Goal: Task Accomplishment & Management: Complete application form

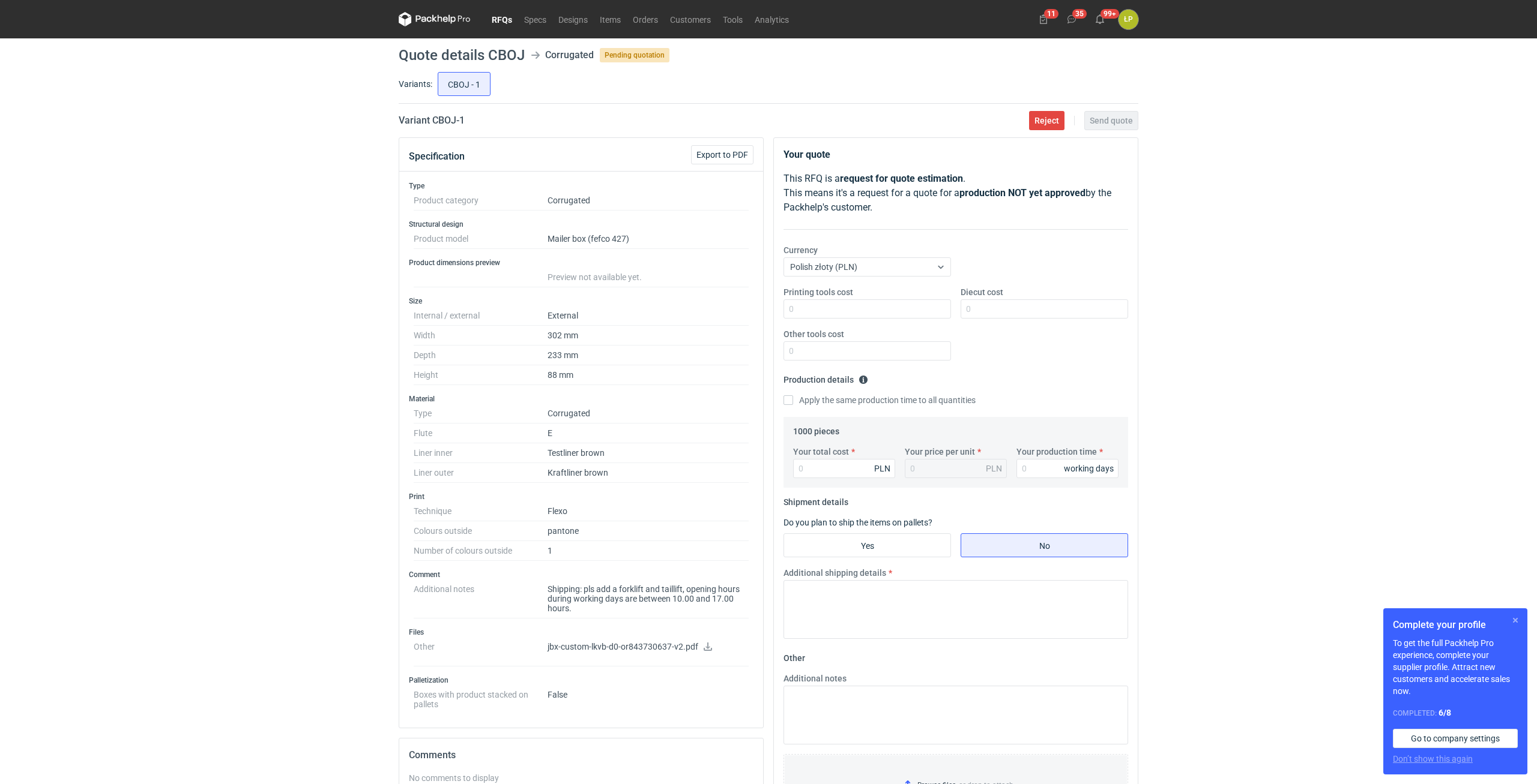
click at [1512, 621] on button "button" at bounding box center [1515, 621] width 15 height 15
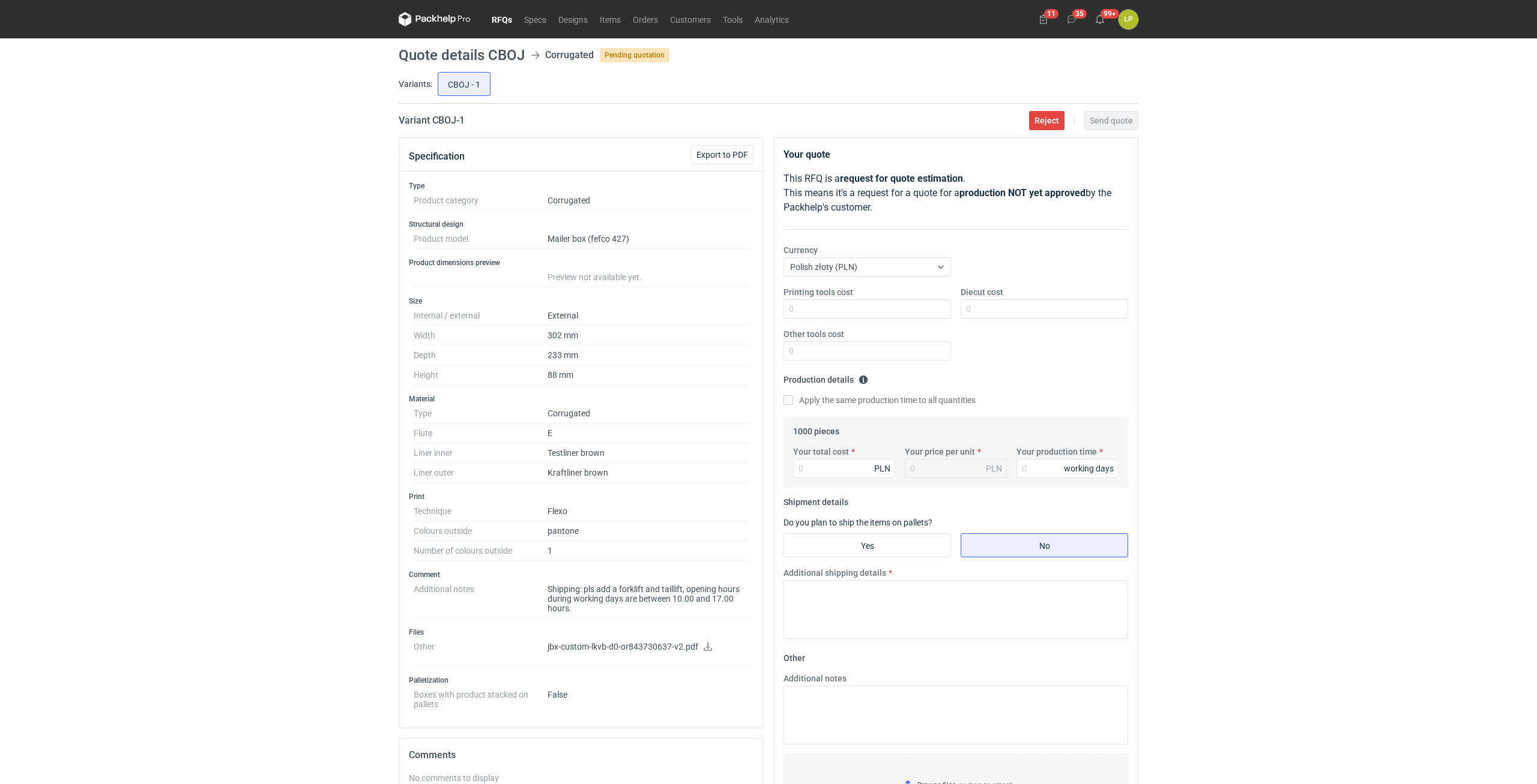
click at [1244, 338] on div "RFQs Specs Designs Items Orders Customers Tools Analytics 11 35 99+ ŁP [PERSON_…" at bounding box center [768, 392] width 1537 height 784
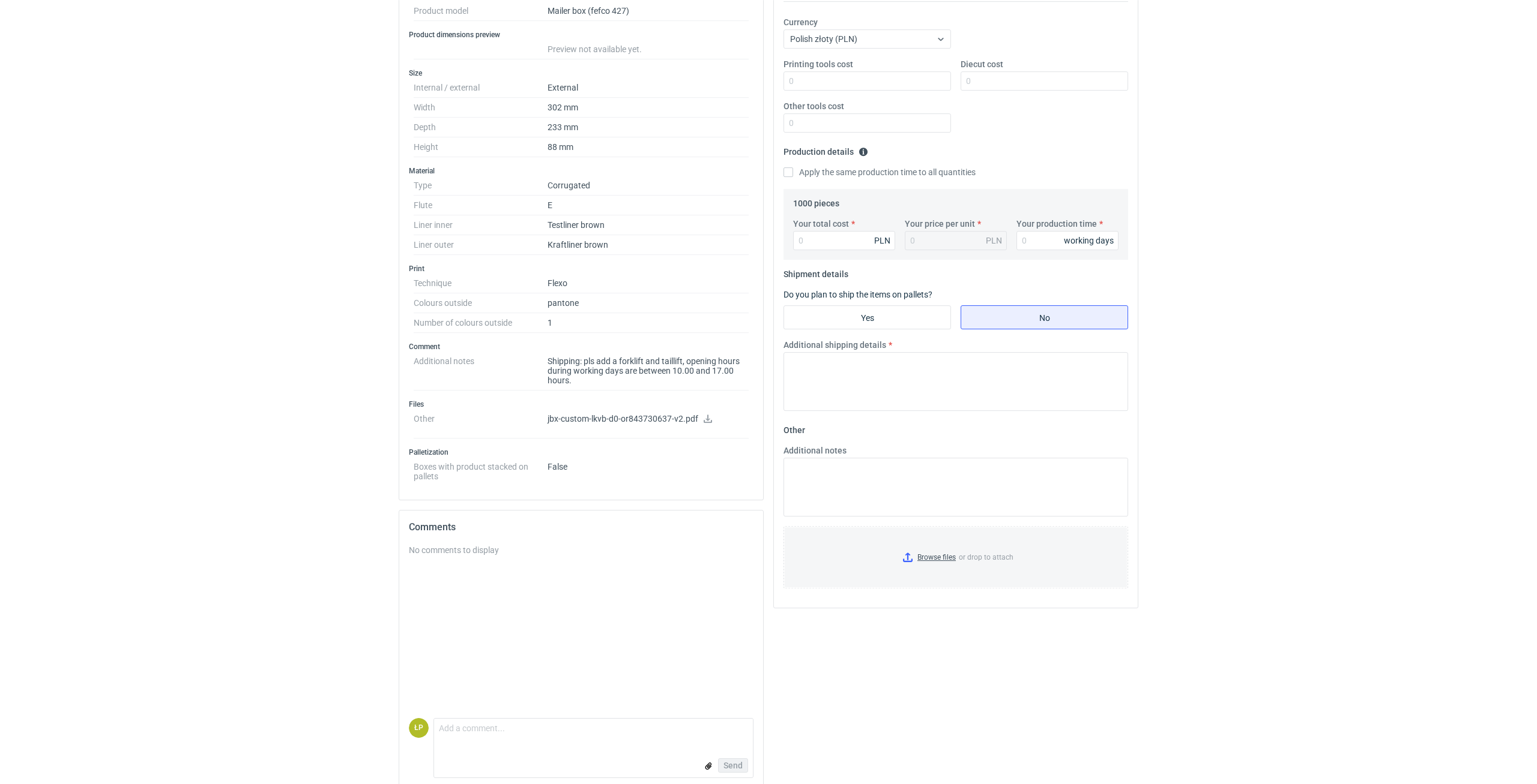
scroll to position [242, 0]
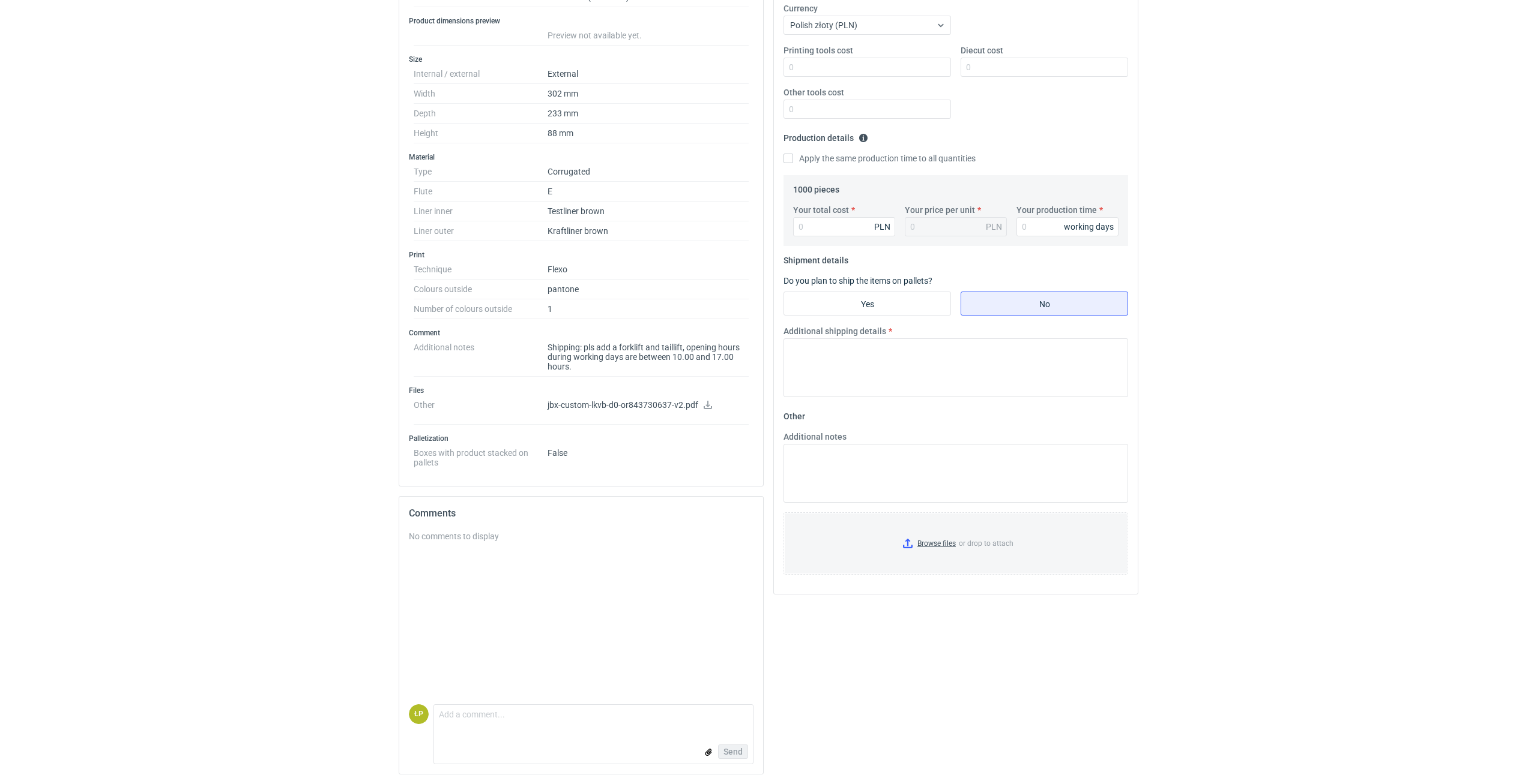
click at [707, 403] on icon at bounding box center [708, 405] width 10 height 8
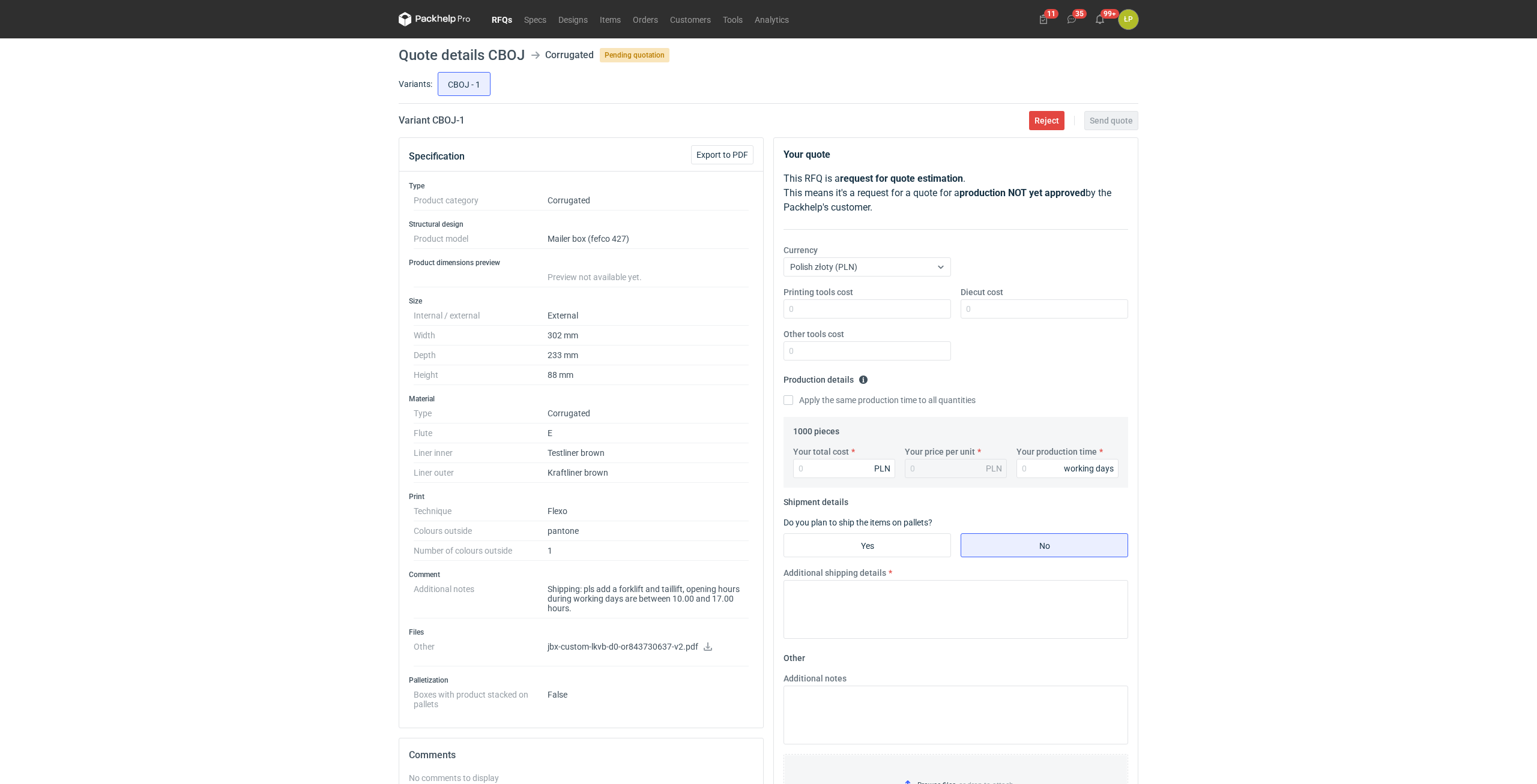
click at [740, 331] on dd "302 mm" at bounding box center [648, 336] width 201 height 20
click at [639, 473] on dd "Kraftliner brown" at bounding box center [648, 473] width 201 height 20
click at [1253, 445] on div "RFQs Specs Designs Items Orders Customers Tools Analytics 11 35 99+ ŁP [PERSON_…" at bounding box center [768, 392] width 1537 height 784
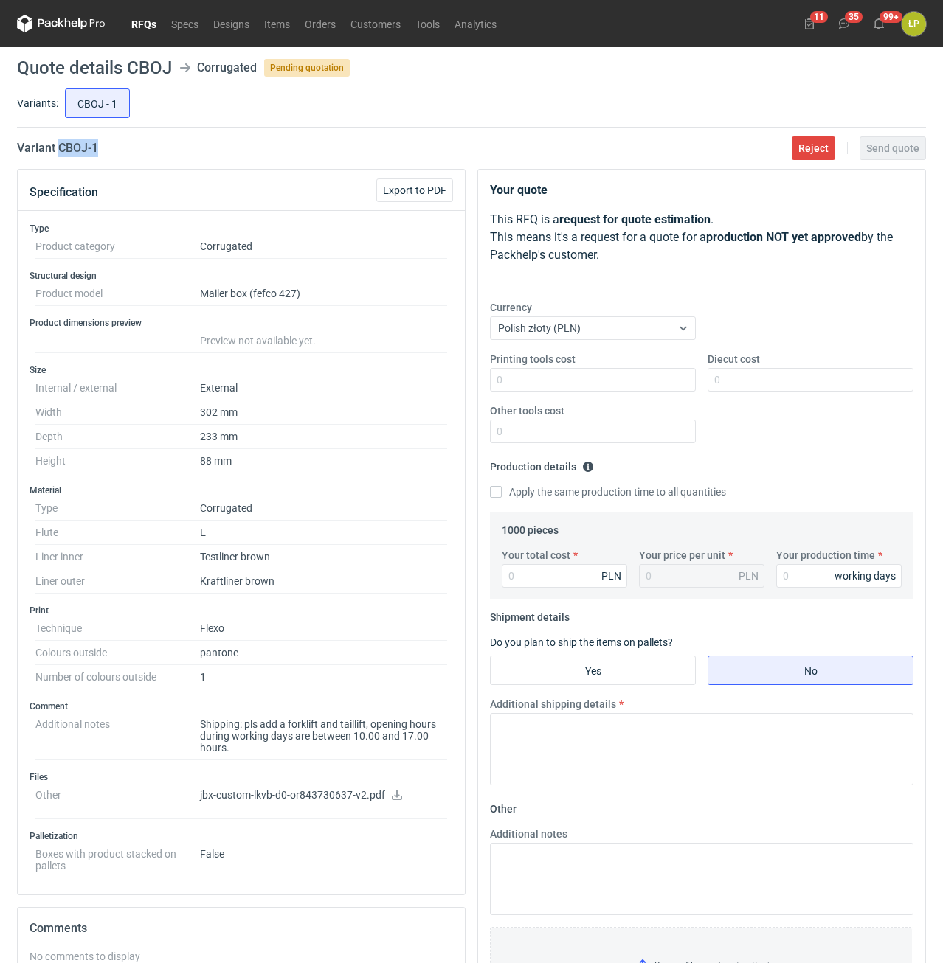
drag, startPoint x: 125, startPoint y: 162, endPoint x: 58, endPoint y: 158, distance: 66.5
click at [58, 158] on main "Quote details CBOJ Corrugated Pending quotation Variants: CBOJ - 1 Variant CBOJ…" at bounding box center [471, 654] width 921 height 1214
copy h2 "CBOJ - 1"
click at [540, 387] on input "Printing tools cost" at bounding box center [593, 380] width 206 height 24
type input "850"
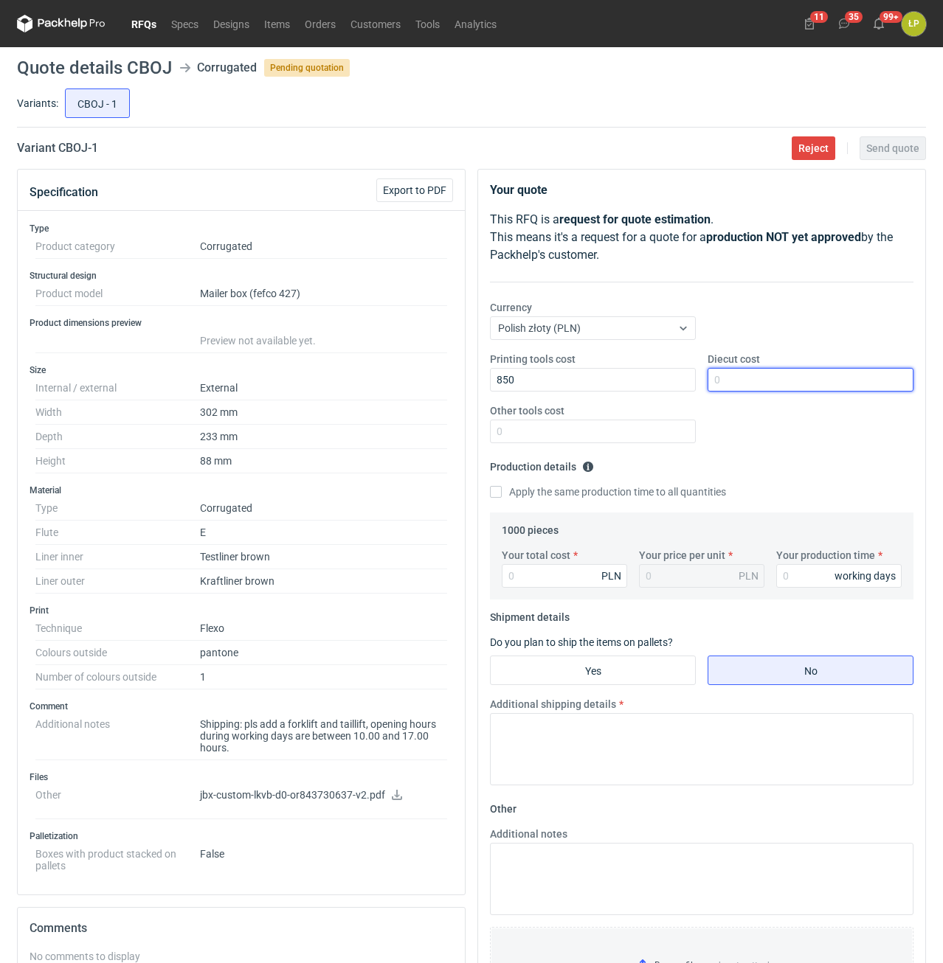
click at [723, 384] on input "Diecut cost" at bounding box center [810, 380] width 206 height 24
type input "1700"
click at [671, 421] on input "Other tools cost" at bounding box center [593, 432] width 206 height 24
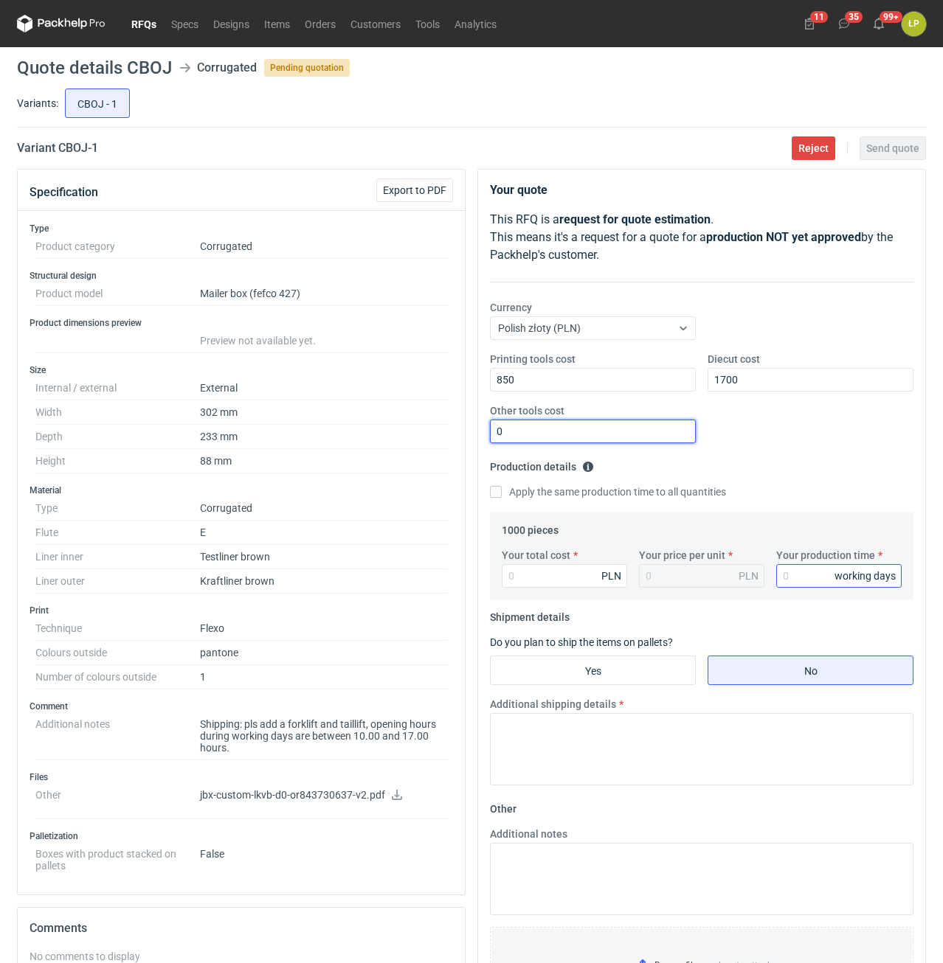
type input "0"
click at [796, 578] on input "Your production time" at bounding box center [838, 576] width 125 height 24
type input "12"
click at [585, 575] on input "Your total cost" at bounding box center [564, 576] width 125 height 24
type input "1630"
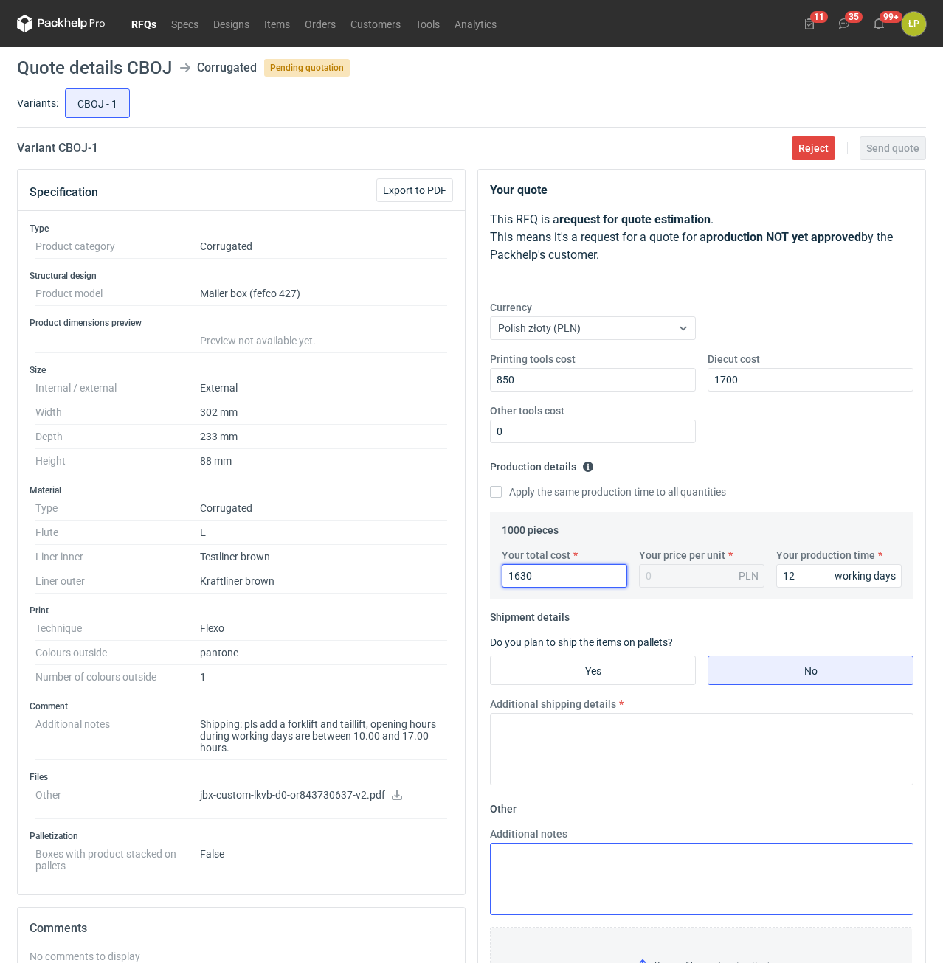
type input "1.63"
type input "1630"
click at [635, 666] on input "Yes" at bounding box center [593, 671] width 204 height 28
radio input "true"
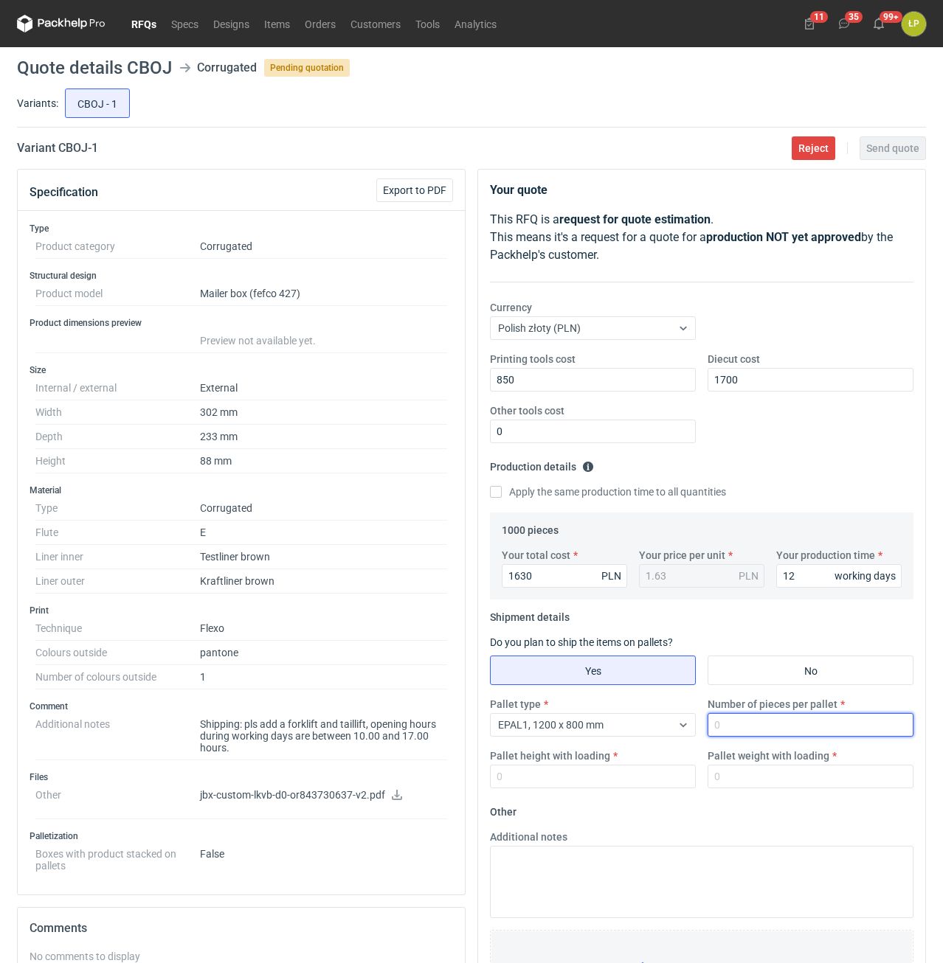
click at [740, 724] on input "Number of pieces per pallet" at bounding box center [810, 725] width 206 height 24
type input "2000"
click at [637, 772] on input "Pallet height with loading" at bounding box center [593, 777] width 206 height 24
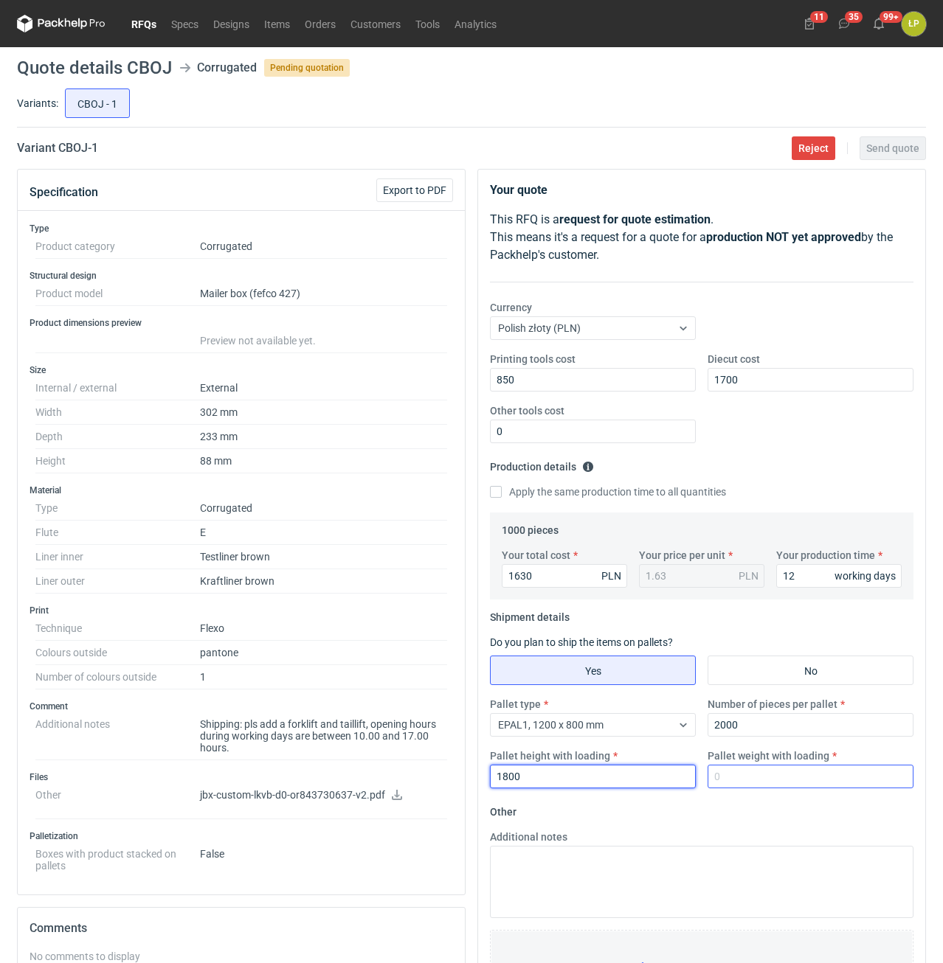
type input "1800"
click at [727, 778] on input "Pallet weight with loading" at bounding box center [810, 777] width 206 height 24
